Goal: Information Seeking & Learning: Learn about a topic

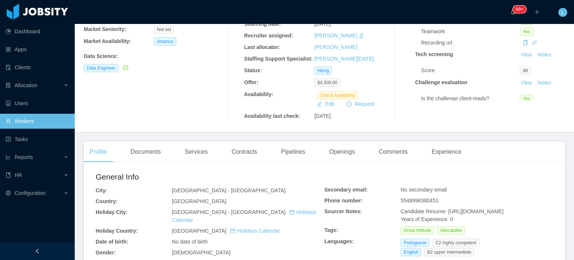
scroll to position [112, 0]
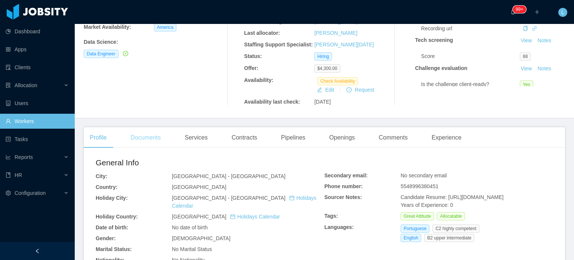
click at [150, 140] on div "Documents" at bounding box center [145, 137] width 42 height 21
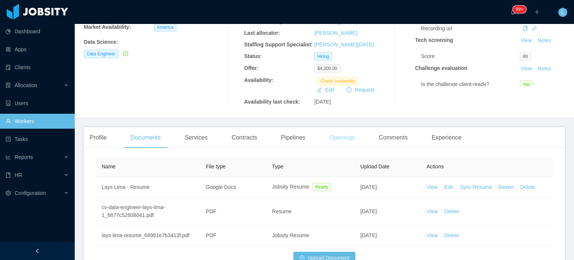
click at [342, 140] on div "Openings" at bounding box center [342, 137] width 38 height 21
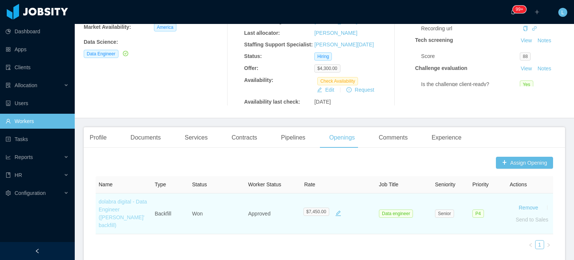
click at [126, 211] on link "dolabra digital - Data Engineer (Eduardo Lopes' backfill)" at bounding box center [123, 213] width 48 height 30
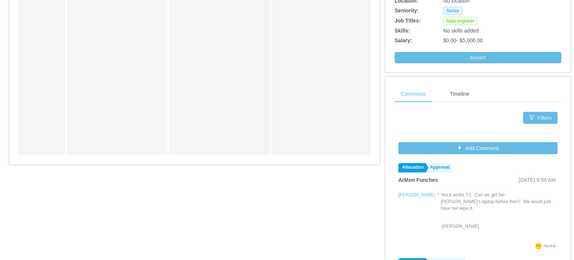
scroll to position [75, 0]
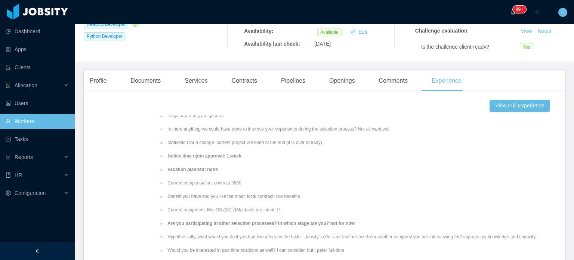
scroll to position [374, 0]
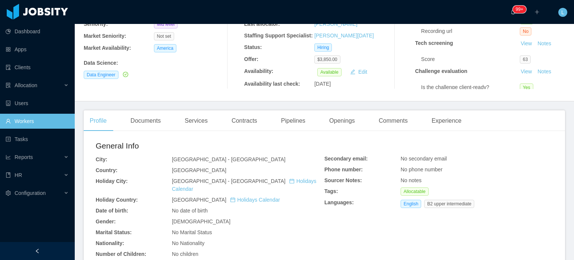
scroll to position [112, 0]
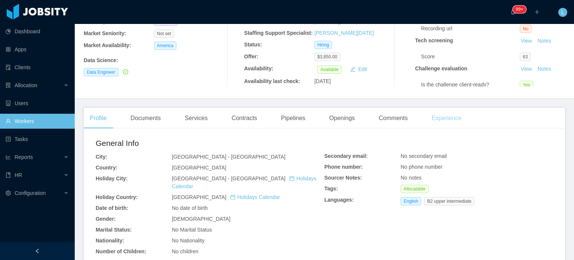
click at [447, 119] on div "Experience" at bounding box center [447, 118] width 42 height 21
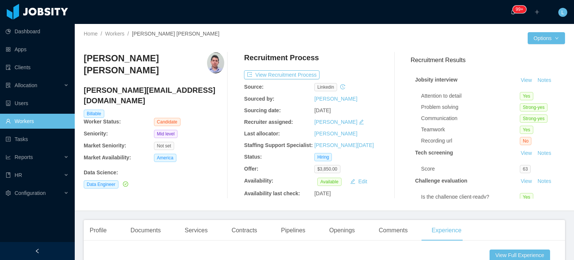
click at [134, 85] on h4 "daniel.rodrigues10@hotmail.com" at bounding box center [154, 95] width 140 height 21
click at [132, 85] on h4 "daniel.rodrigues10@hotmail.com" at bounding box center [154, 95] width 140 height 21
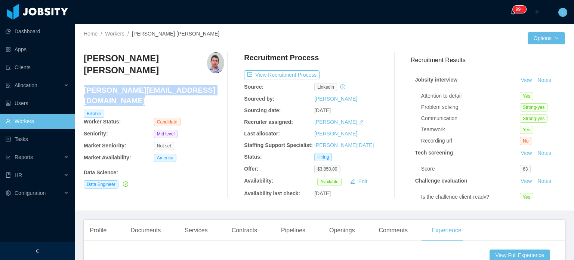
click at [132, 85] on h4 "daniel.rodrigues10@hotmail.com" at bounding box center [154, 95] width 140 height 21
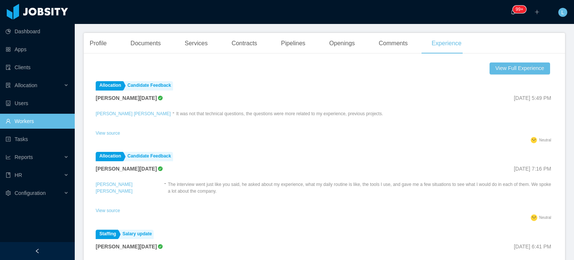
scroll to position [149, 0]
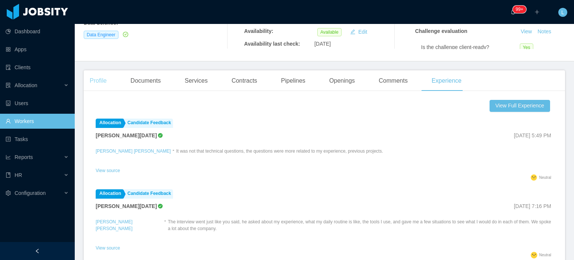
click at [90, 78] on div "Profile" at bounding box center [98, 80] width 29 height 21
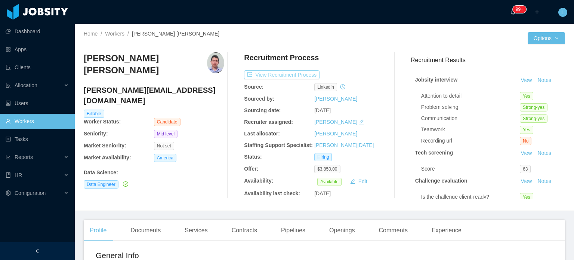
click at [298, 73] on button "View Recruitment Process" at bounding box center [281, 74] width 75 height 9
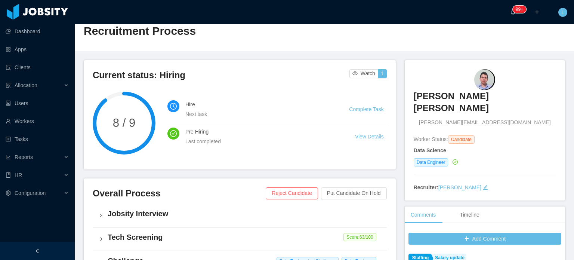
scroll to position [149, 0]
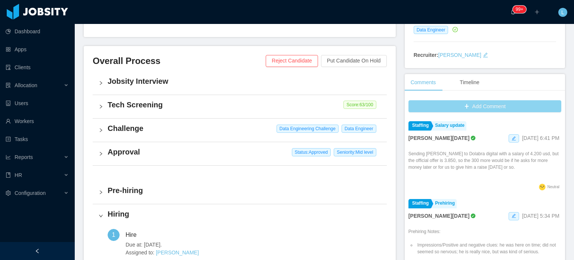
click at [471, 100] on button "Add Comment" at bounding box center [484, 106] width 153 height 12
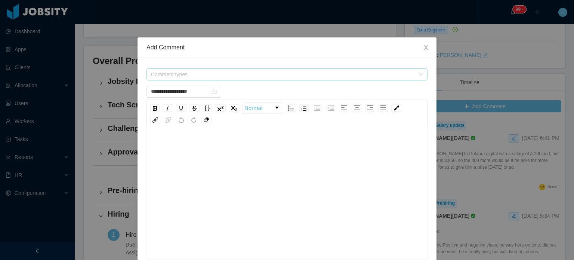
click at [264, 75] on span "Comment types" at bounding box center [283, 74] width 264 height 7
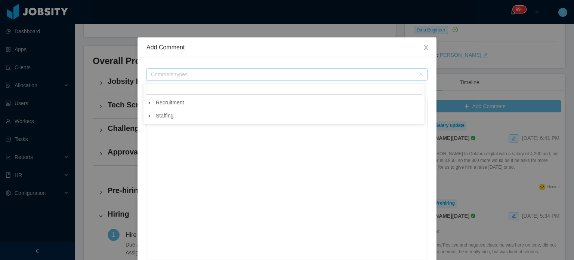
click at [149, 103] on icon "icon: caret-down" at bounding box center [149, 102] width 1 height 3
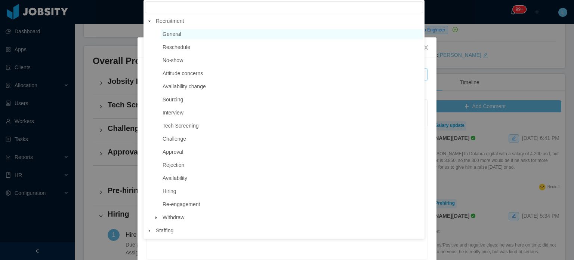
click at [170, 35] on span "General" at bounding box center [172, 34] width 19 height 6
type input "**********"
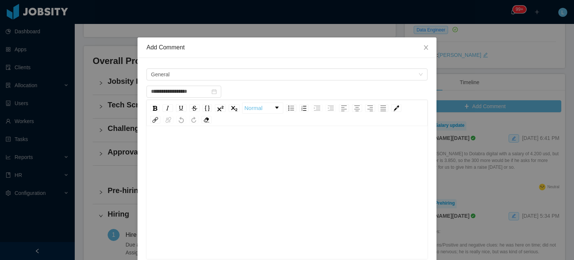
click at [194, 173] on div "rdw-editor" at bounding box center [286, 204] width 269 height 131
click at [342, 146] on div "**********" at bounding box center [286, 146] width 269 height 15
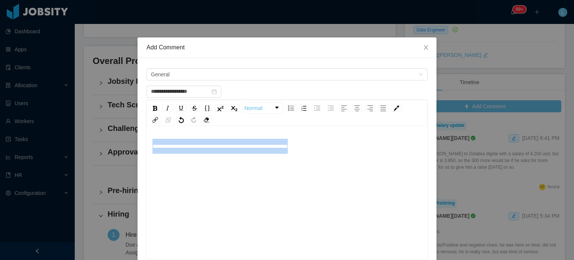
drag, startPoint x: 347, startPoint y: 147, endPoint x: 108, endPoint y: 149, distance: 239.1
click at [110, 149] on div "**********" at bounding box center [287, 130] width 574 height 260
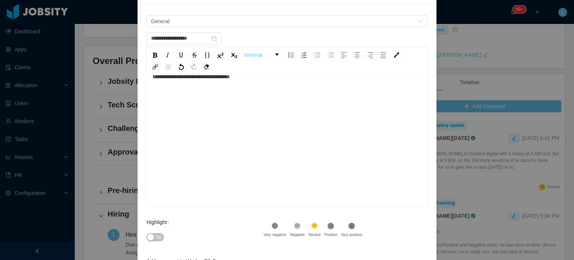
scroll to position [123, 0]
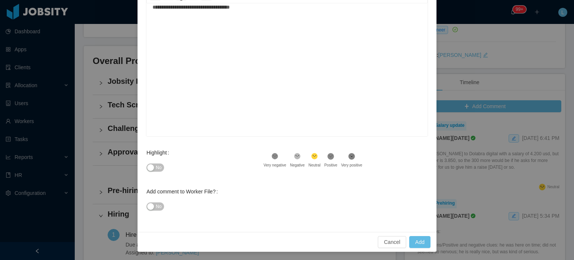
click at [156, 165] on span "No" at bounding box center [159, 167] width 6 height 7
click at [418, 244] on button "Add" at bounding box center [419, 242] width 21 height 12
type input "**********"
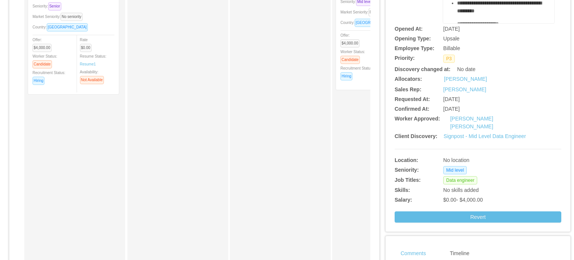
scroll to position [149, 0]
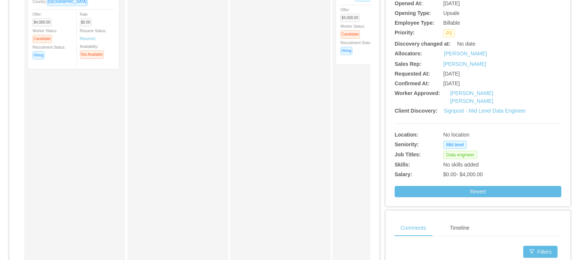
click at [474, 98] on div "**********" at bounding box center [478, 50] width 167 height 291
click at [476, 108] on link "Signpost - Mid Level Data Engineer" at bounding box center [484, 111] width 82 height 6
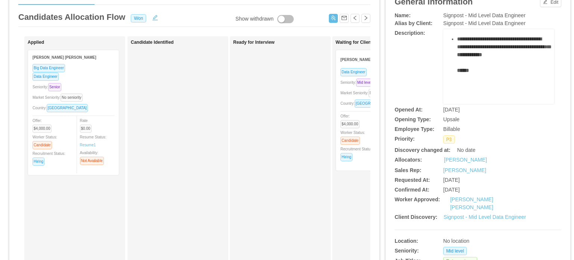
scroll to position [0, 0]
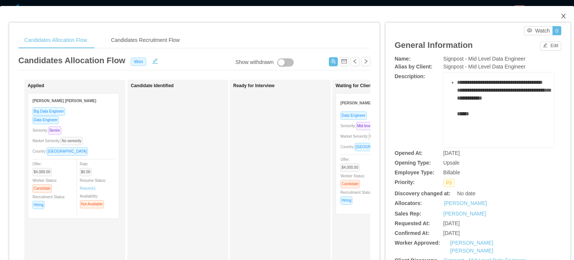
click at [560, 16] on icon "icon: close" at bounding box center [563, 16] width 6 height 6
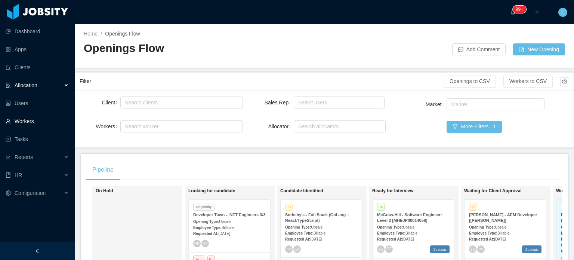
click at [22, 121] on link "Workers" at bounding box center [37, 121] width 63 height 15
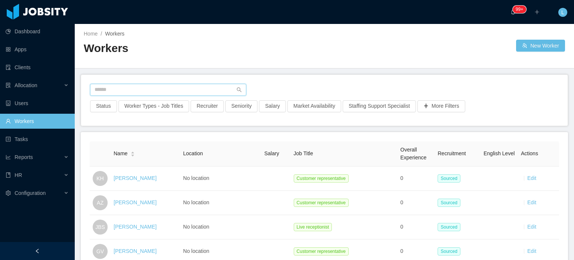
click at [161, 85] on input "text" at bounding box center [168, 90] width 156 height 12
type input "**********"
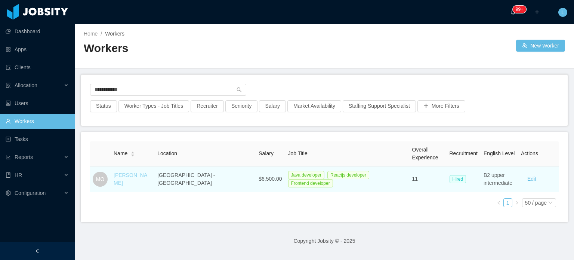
click at [131, 180] on link "[PERSON_NAME]" at bounding box center [131, 179] width 34 height 14
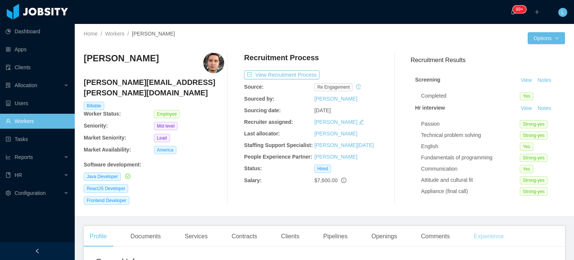
click at [484, 231] on div "Experience" at bounding box center [489, 236] width 42 height 21
click at [293, 72] on button "View Recruitment Process" at bounding box center [281, 74] width 75 height 9
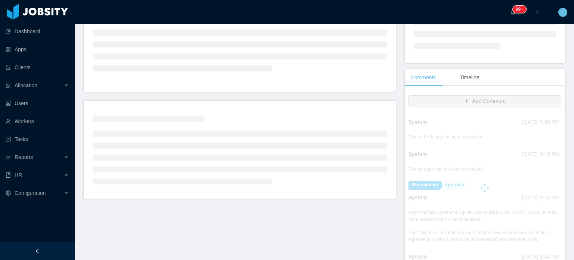
scroll to position [149, 0]
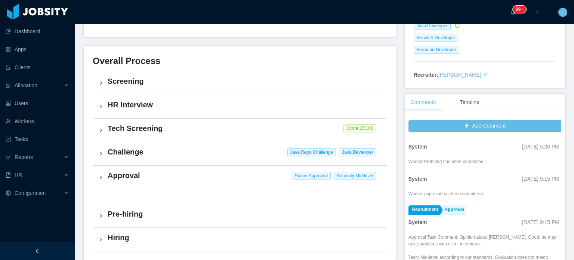
click at [237, 157] on div "Challenge Java Repo Challenge Java Developer" at bounding box center [240, 153] width 294 height 23
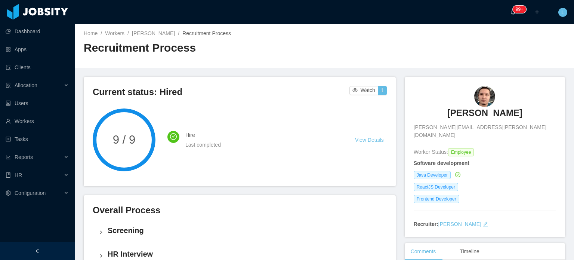
scroll to position [0, 0]
click at [148, 36] on link "[PERSON_NAME]" at bounding box center [153, 34] width 43 height 6
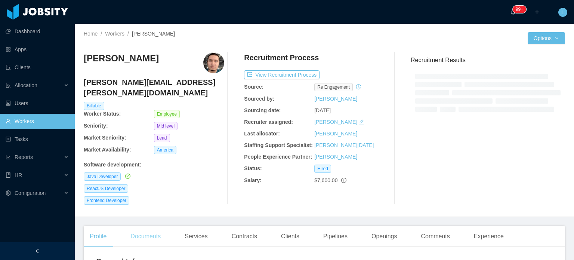
click at [144, 230] on div "Documents" at bounding box center [145, 236] width 42 height 21
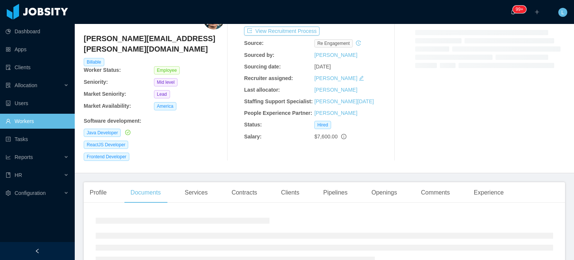
scroll to position [88, 0]
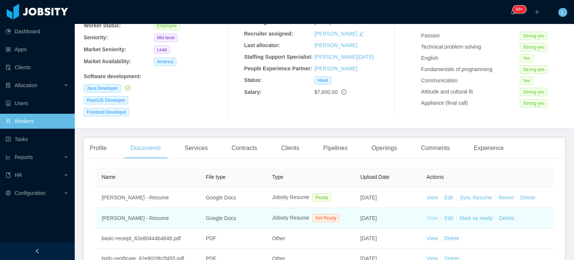
click at [428, 215] on link "View" at bounding box center [432, 218] width 11 height 6
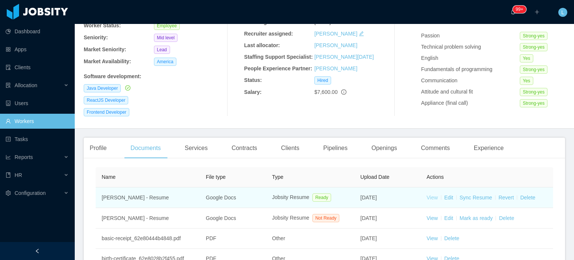
click at [427, 194] on link "View" at bounding box center [432, 197] width 11 height 6
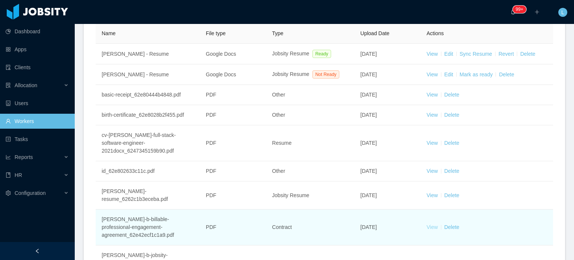
scroll to position [238, 0]
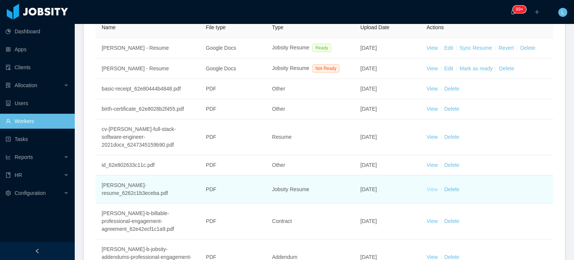
click at [428, 186] on link "View" at bounding box center [432, 189] width 11 height 6
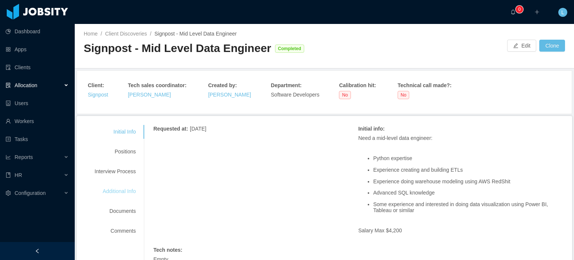
click at [114, 189] on div "Additional Info" at bounding box center [115, 191] width 59 height 14
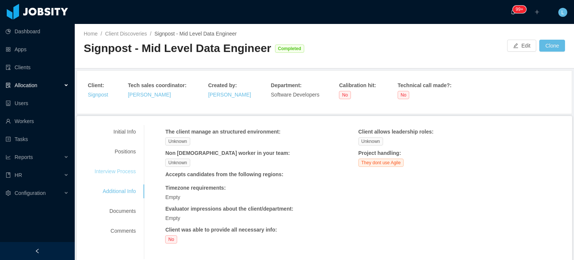
click at [119, 173] on div "Interview Process" at bounding box center [115, 171] width 59 height 14
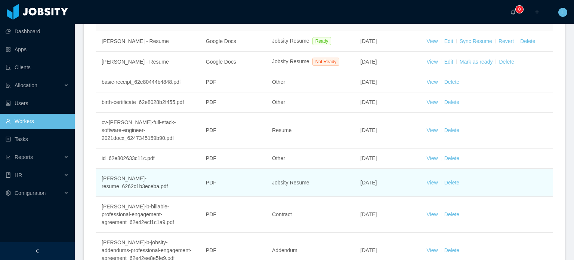
scroll to position [187, 0]
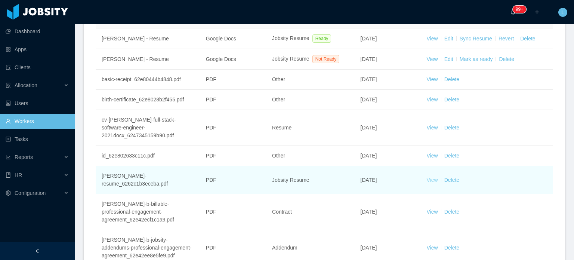
click at [427, 179] on link "View" at bounding box center [432, 180] width 11 height 6
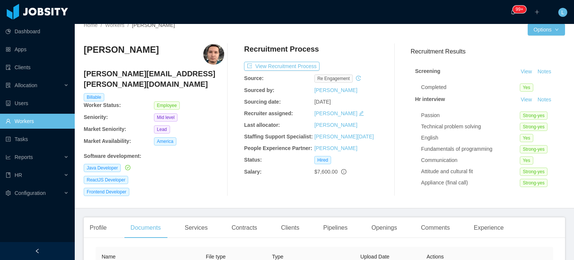
scroll to position [0, 0]
